Goal: Find specific page/section: Find specific page/section

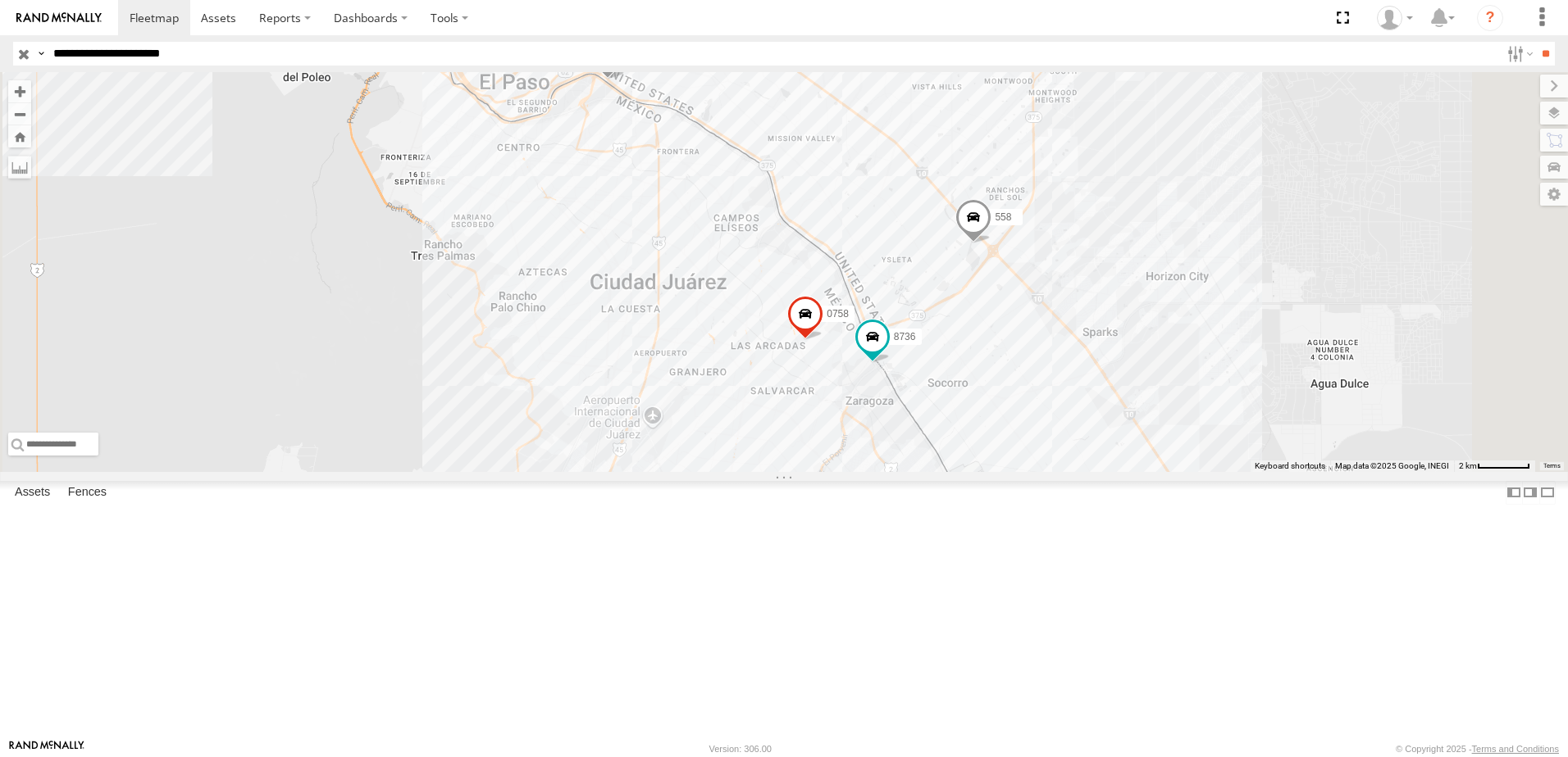
drag, startPoint x: 1142, startPoint y: 450, endPoint x: 1150, endPoint y: 499, distance: 49.6
click at [1149, 472] on div "7323 8736 0758 558 338" at bounding box center [784, 272] width 1568 height 400
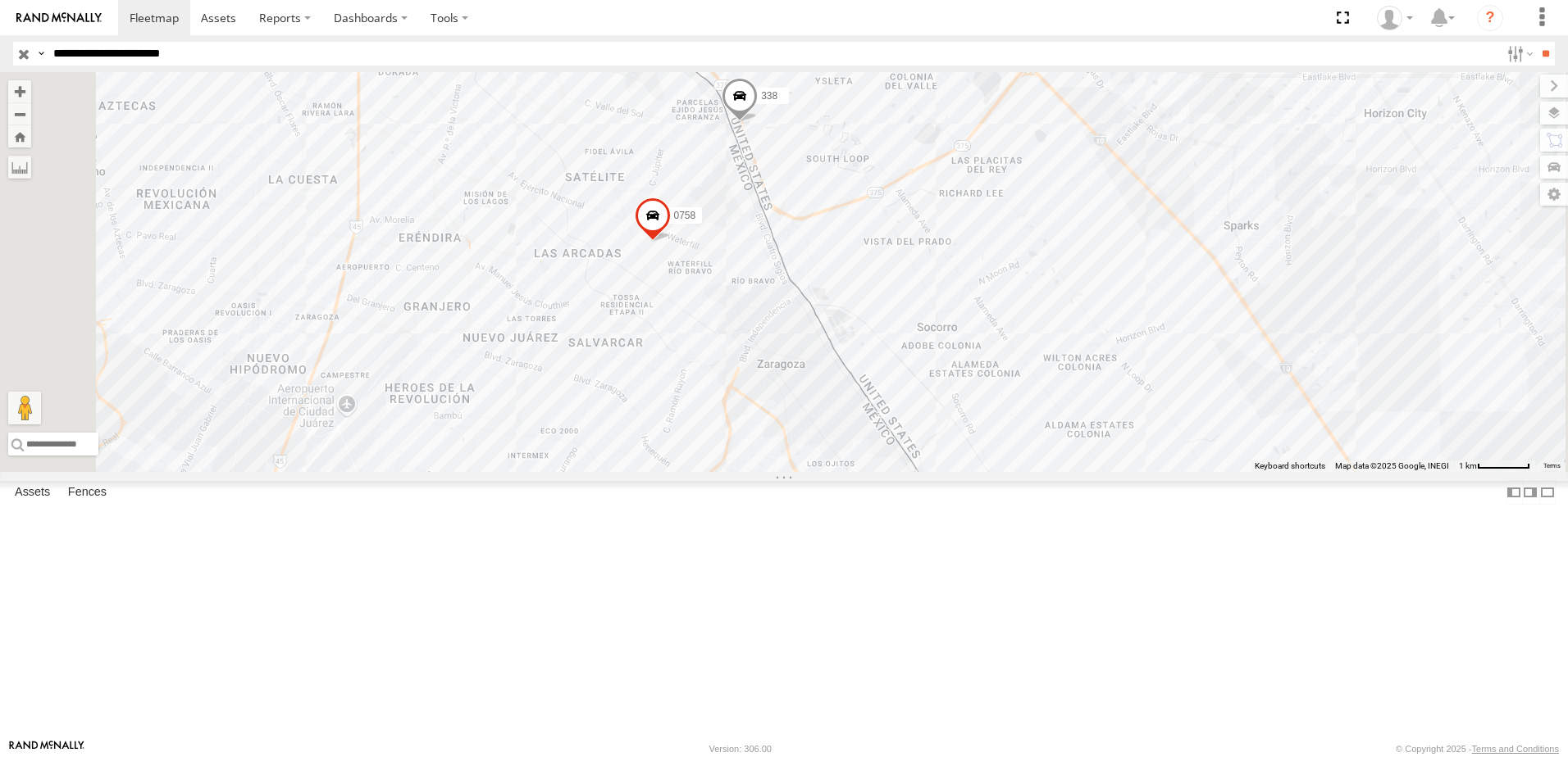
drag, startPoint x: 870, startPoint y: 448, endPoint x: 1008, endPoint y: 448, distance: 138.0
click at [1008, 448] on div "7323 8736 558 0758 338" at bounding box center [784, 272] width 1568 height 400
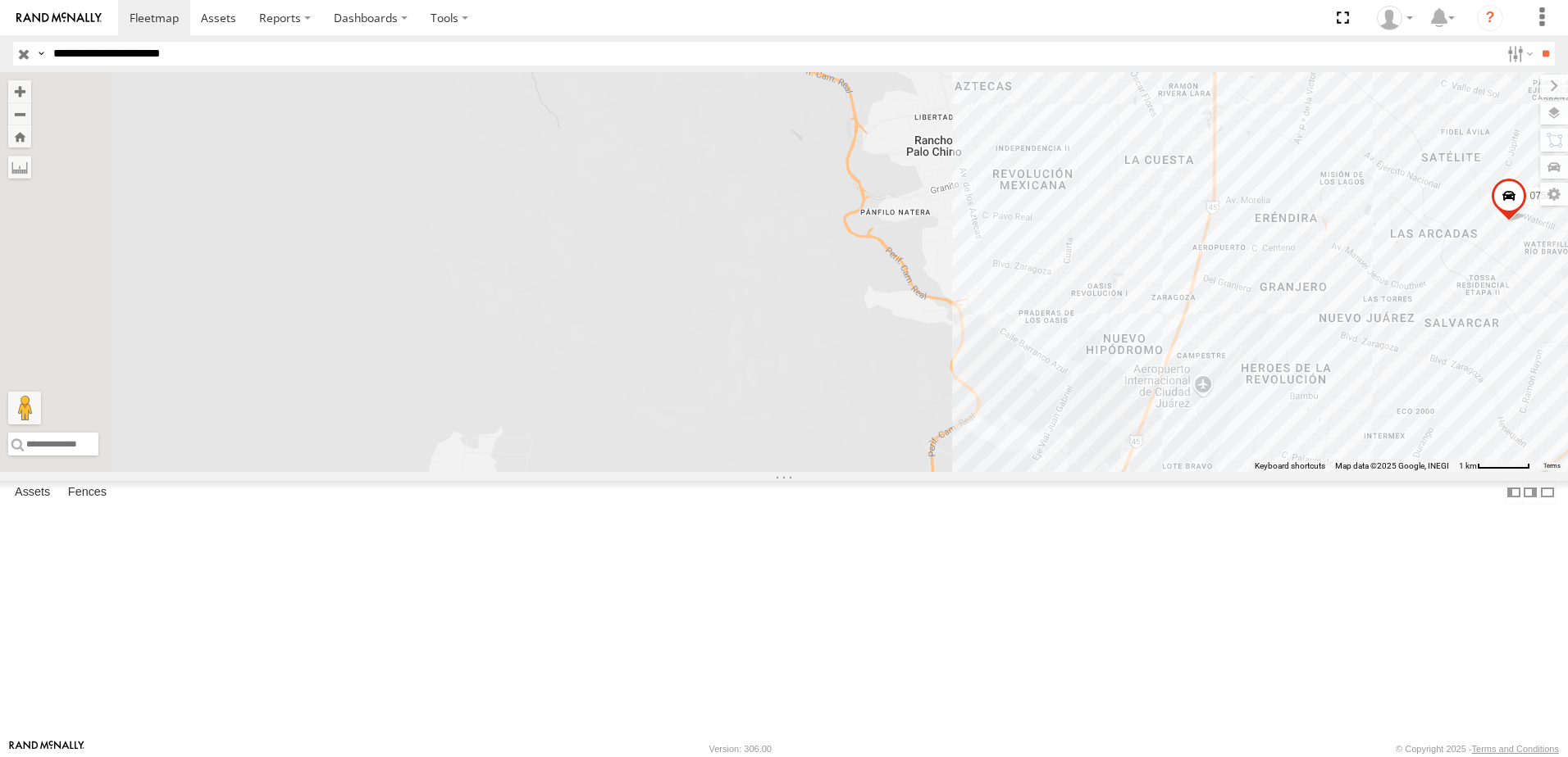
drag, startPoint x: 1053, startPoint y: 530, endPoint x: 1055, endPoint y: 511, distance: 19.1
click at [1054, 472] on div "7323 8736 558 0758 338" at bounding box center [784, 272] width 1568 height 400
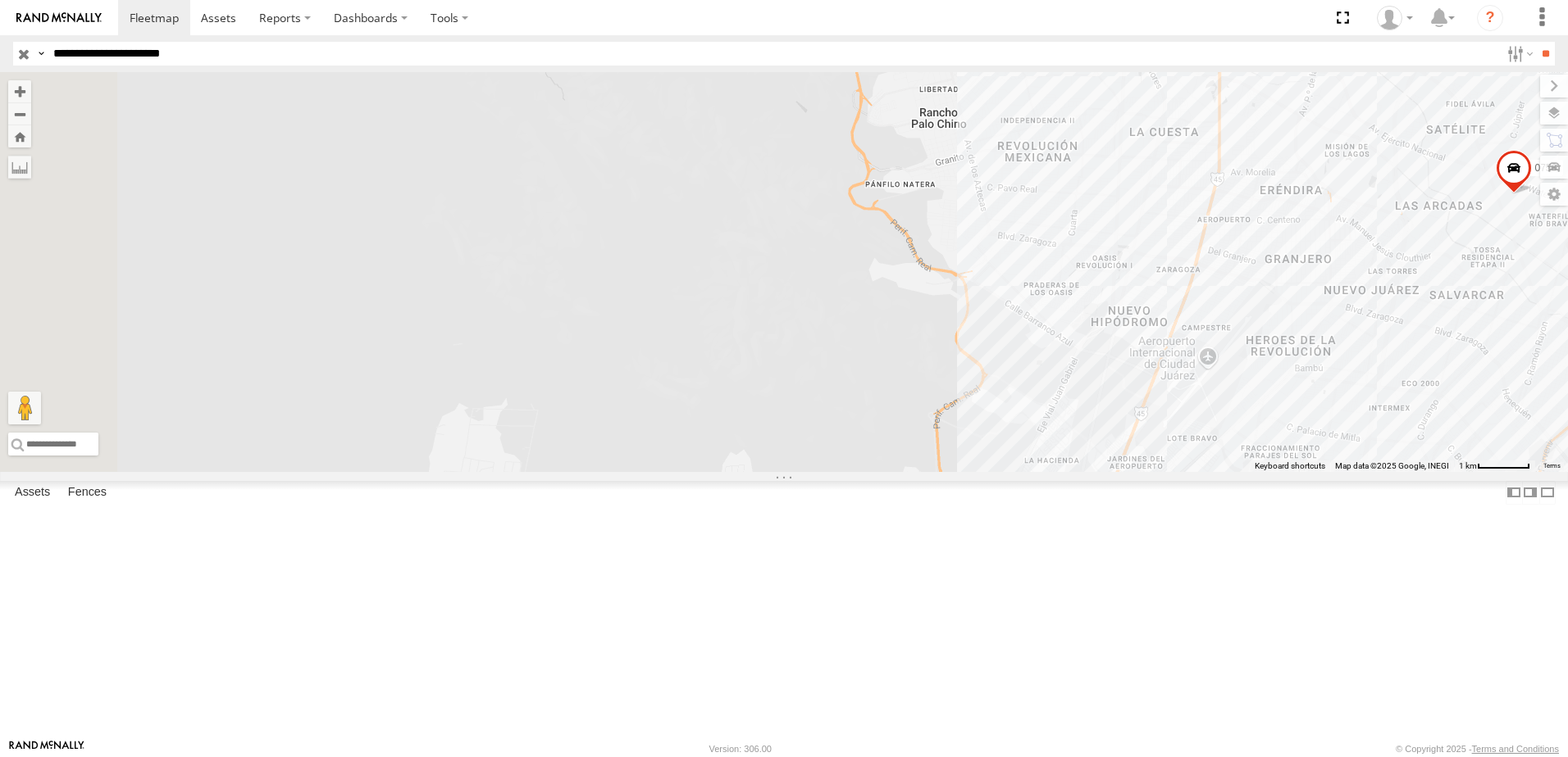
drag, startPoint x: 1061, startPoint y: 513, endPoint x: 1088, endPoint y: 431, distance: 86.3
click at [1086, 440] on div "7323 8736 558 0758 338" at bounding box center [784, 272] width 1568 height 400
